Goal: Task Accomplishment & Management: Manage account settings

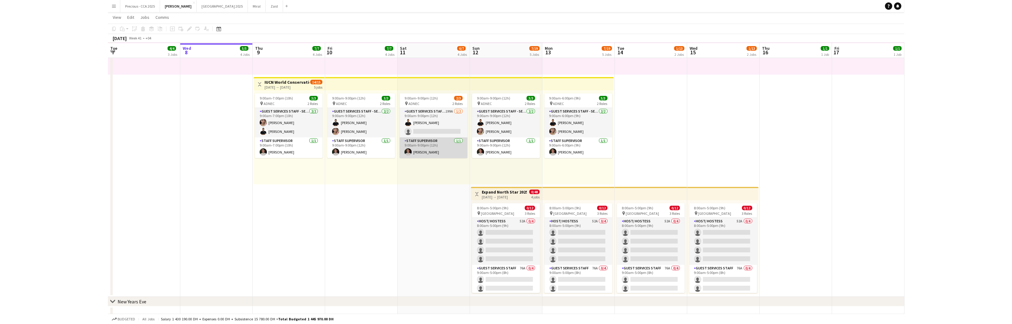
scroll to position [104, 0]
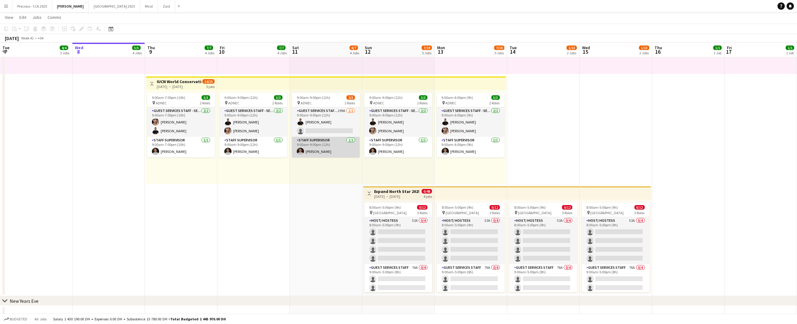
click at [347, 129] on app-card-role "Guest Services Staff - Senior 199A 1/2 9:00am-9:00pm (12h) Khaled Abualnaja sin…" at bounding box center [326, 121] width 68 height 29
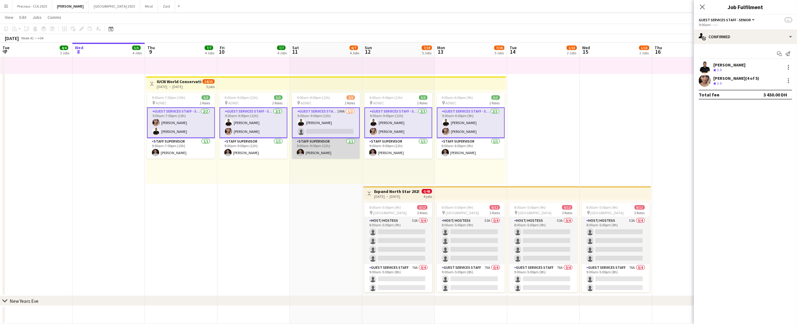
click at [327, 148] on app-card-role "Staff Supervisor 1/1 9:00am-9:00pm (12h) Mohamad Alirksusi" at bounding box center [326, 148] width 68 height 21
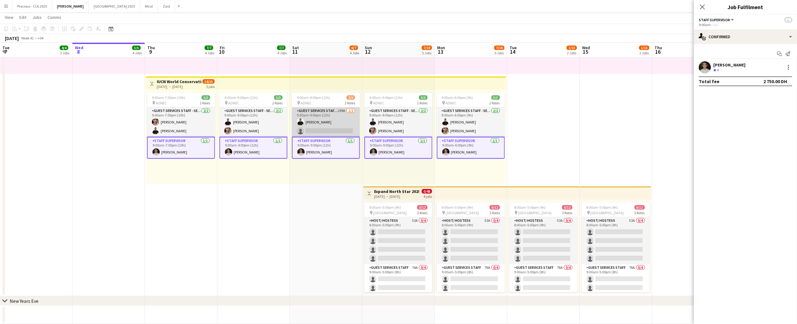
click at [326, 131] on app-card-role "Guest Services Staff - Senior 199A 1/2 9:00am-9:00pm (12h) Khaled Abualnaja sin…" at bounding box center [326, 121] width 68 height 29
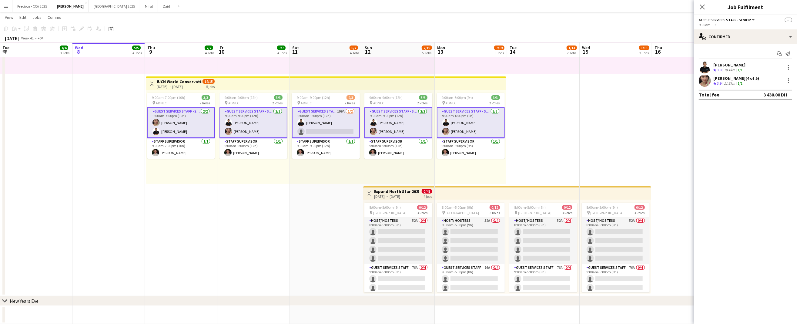
click at [329, 130] on app-card-role "Guest Services Staff - Senior 199A 1/2 9:00am-9:00pm (12h) Khaled Abualnaja sin…" at bounding box center [326, 122] width 68 height 31
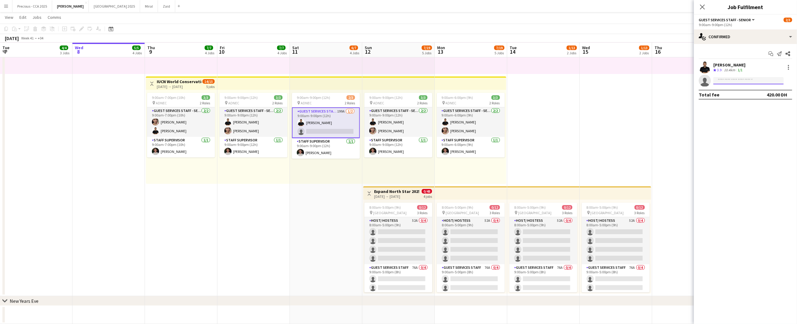
click at [721, 78] on input at bounding box center [748, 80] width 70 height 7
type input "**********"
click at [746, 92] on span "maryam.mhrr123@gmail.com" at bounding box center [748, 94] width 61 height 5
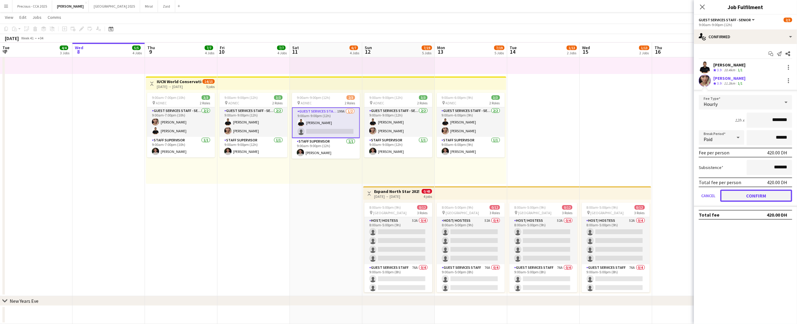
click at [770, 196] on button "Confirm" at bounding box center [756, 195] width 72 height 12
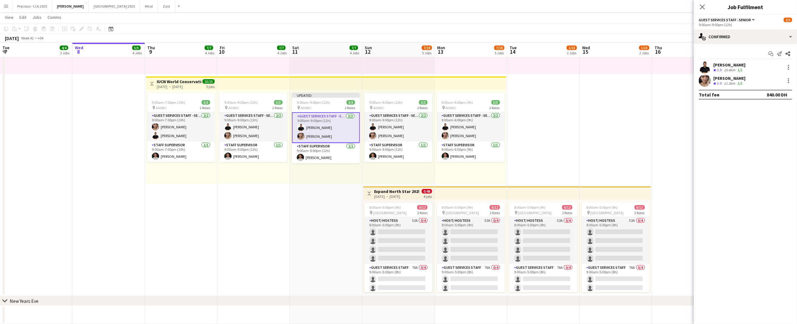
click at [577, 142] on app-date-cell "10:00am-10:00pm (12h) 1/1 pin Dubai 1 Role Runner 1/1 10:00am-10:00pm (12h) Jes…" at bounding box center [543, 130] width 72 height 332
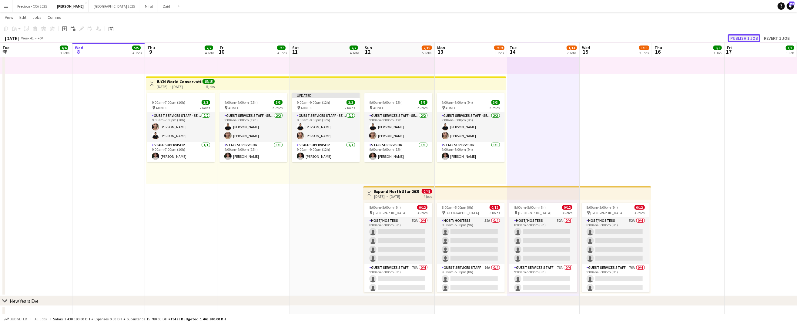
click at [740, 37] on button "Publish 1 job" at bounding box center [744, 38] width 32 height 8
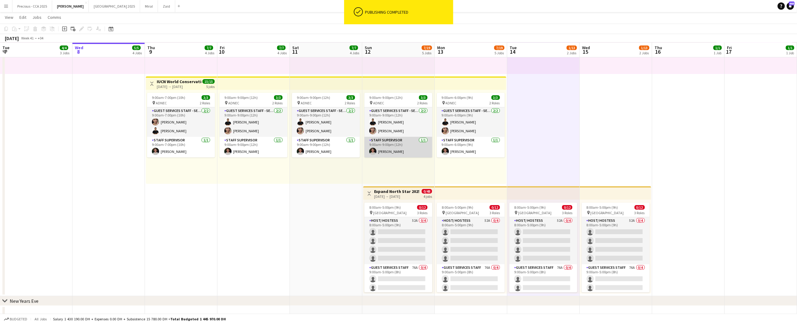
click at [392, 157] on app-card-role "Staff Supervisor 1/1 9:00am-9:00pm (12h) Mohamad Alirksusi" at bounding box center [398, 147] width 68 height 21
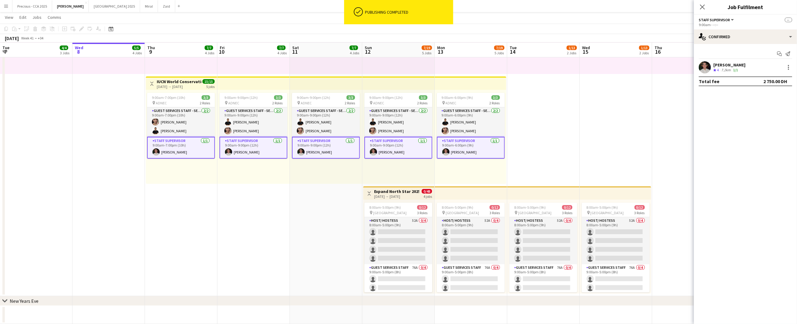
click at [725, 65] on div "[PERSON_NAME]" at bounding box center [729, 64] width 32 height 5
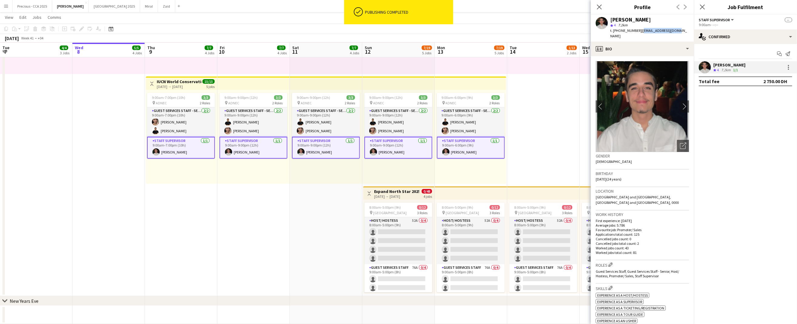
drag, startPoint x: 675, startPoint y: 29, endPoint x: 639, endPoint y: 30, distance: 35.8
click at [639, 30] on div "Mohamad Alirksusi star 4 7.2km t. +971522985254 | m.irksusi@gmail.com" at bounding box center [642, 28] width 103 height 27
copy span "m.irksusi@gmail.com"
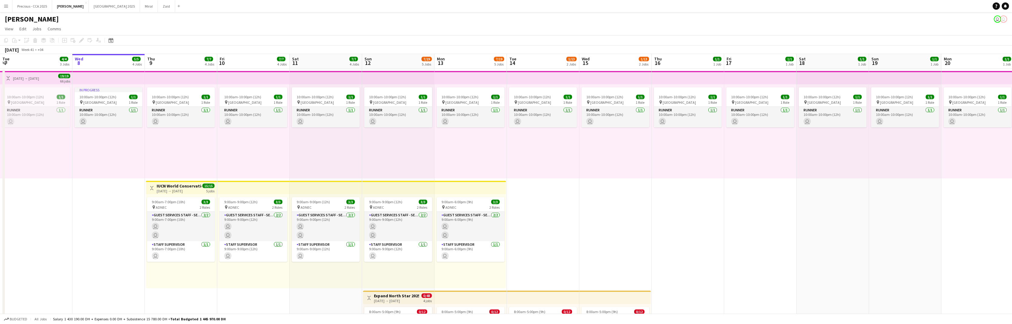
click at [10, 5] on button "Menu" at bounding box center [6, 6] width 12 height 12
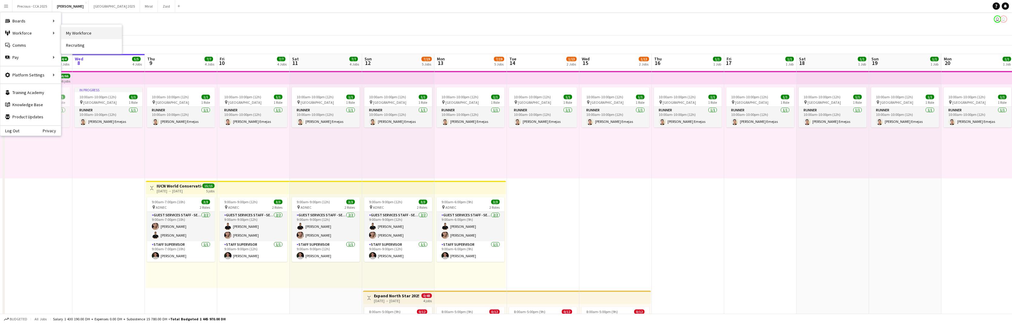
click at [66, 33] on link "My Workforce" at bounding box center [91, 33] width 61 height 12
